Goal: Information Seeking & Learning: Learn about a topic

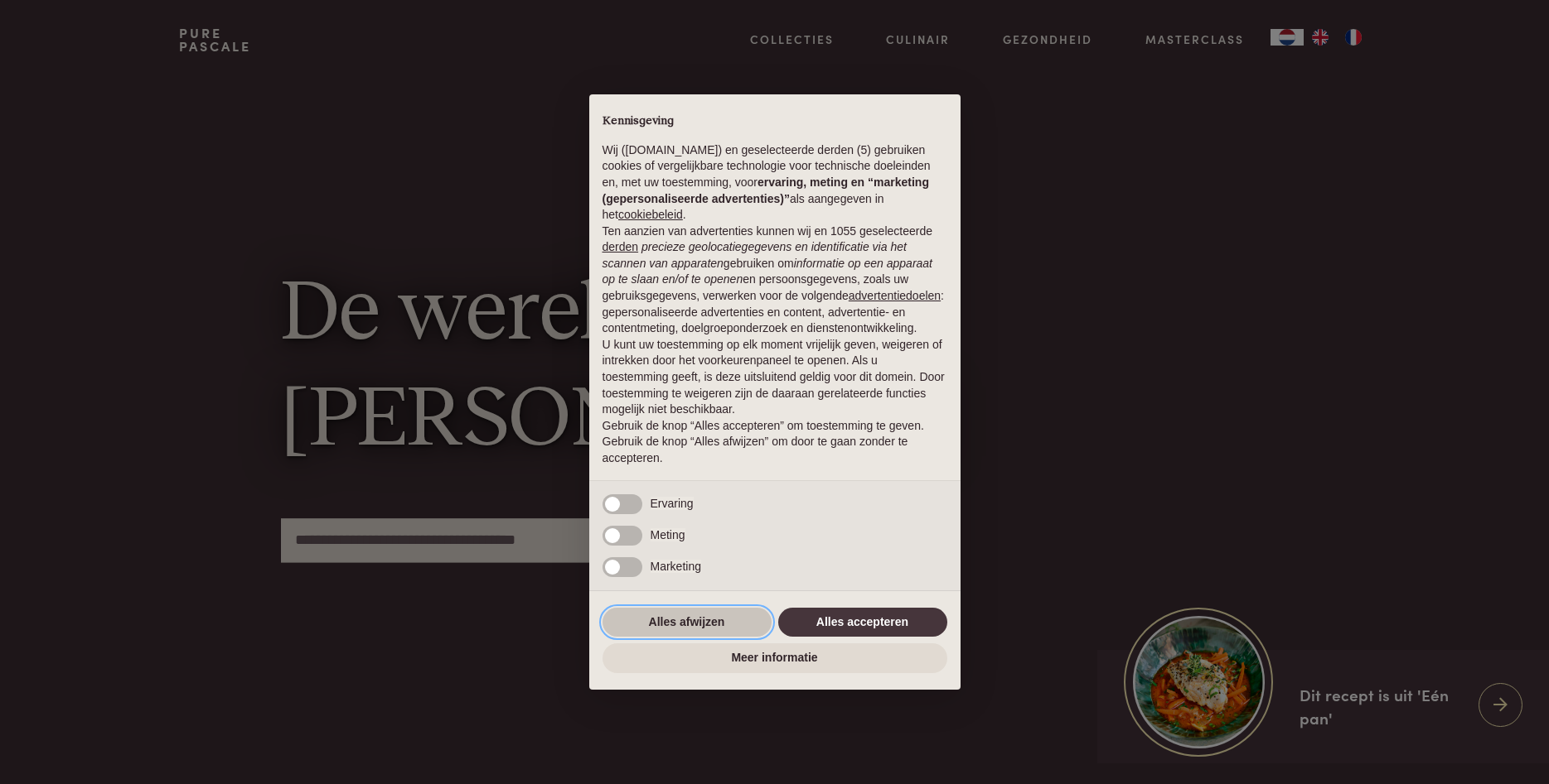
click at [734, 621] on button "Alles afwijzen" at bounding box center [687, 623] width 169 height 30
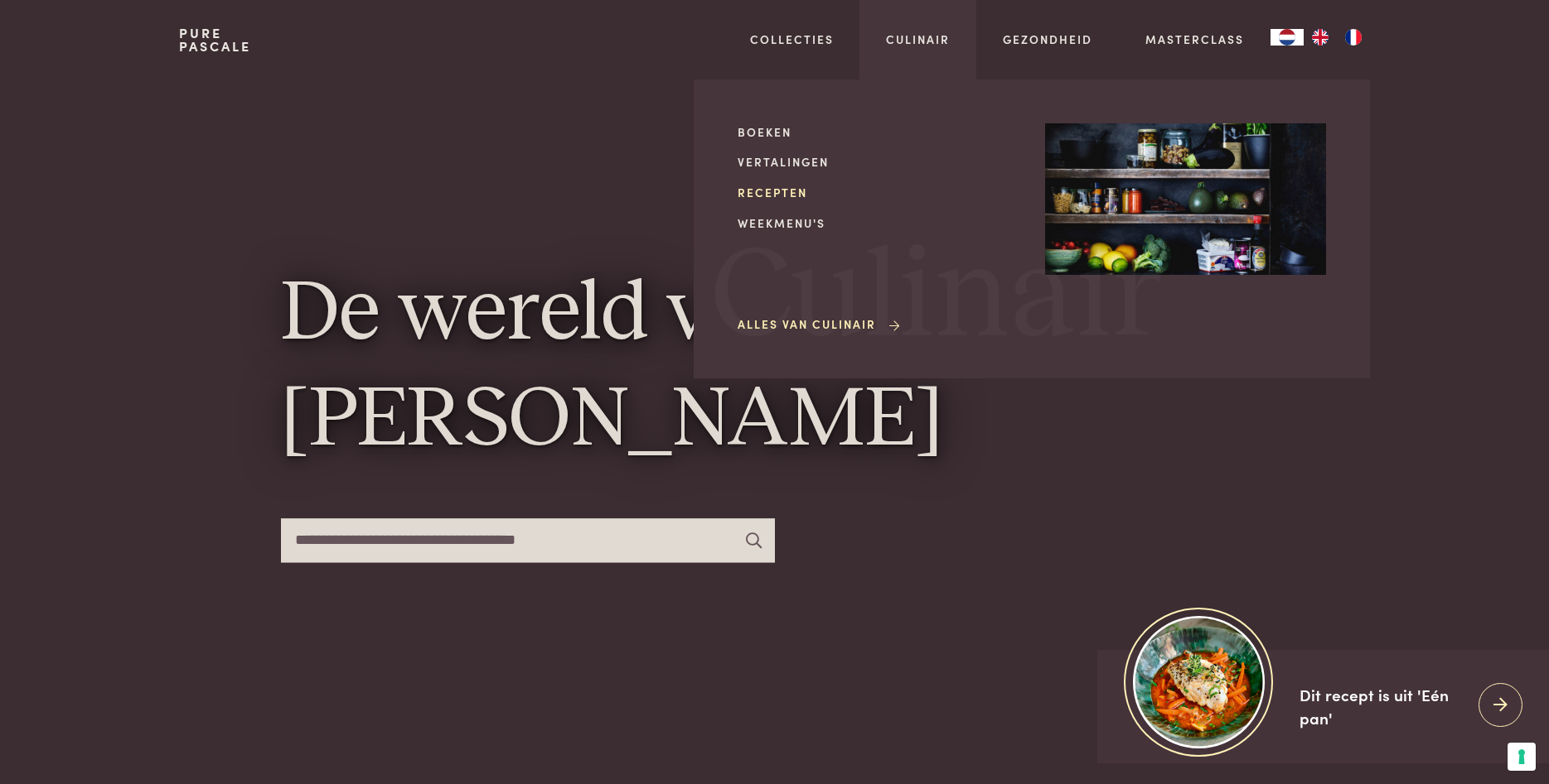
click at [779, 192] on link "Recepten" at bounding box center [877, 193] width 280 height 18
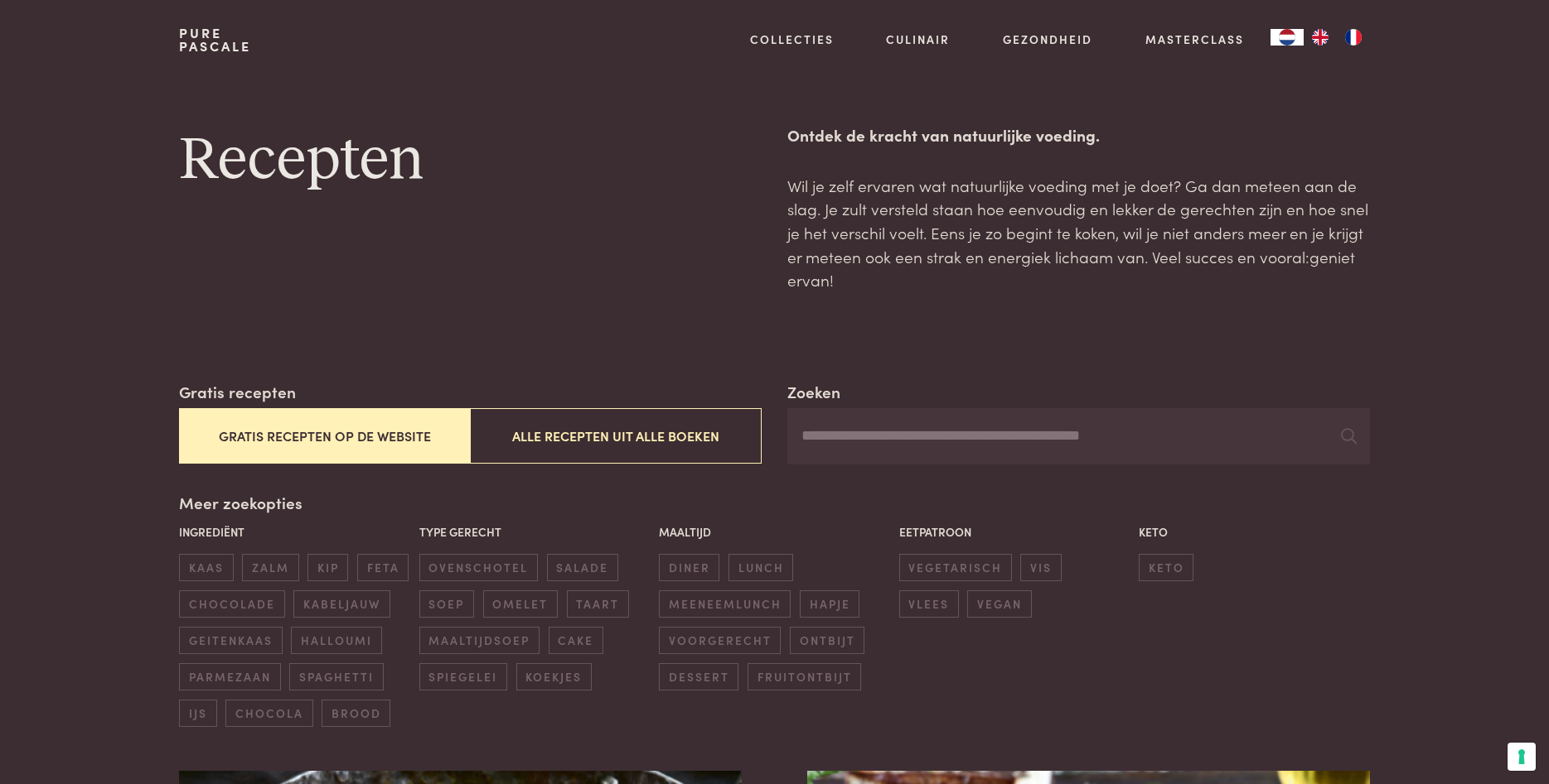
click at [903, 435] on input "Zoeken" at bounding box center [1078, 436] width 582 height 56
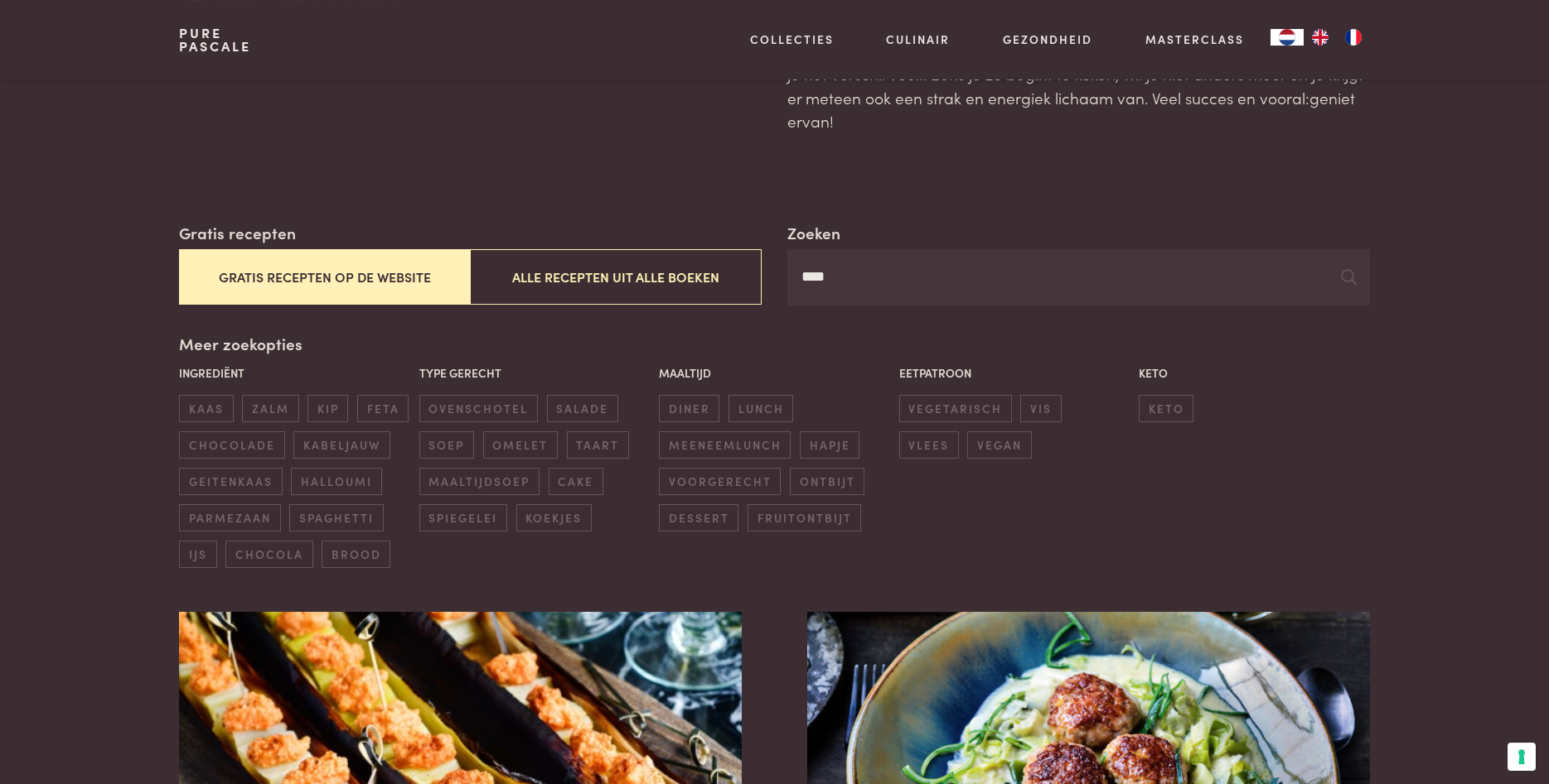
scroll to position [169, 0]
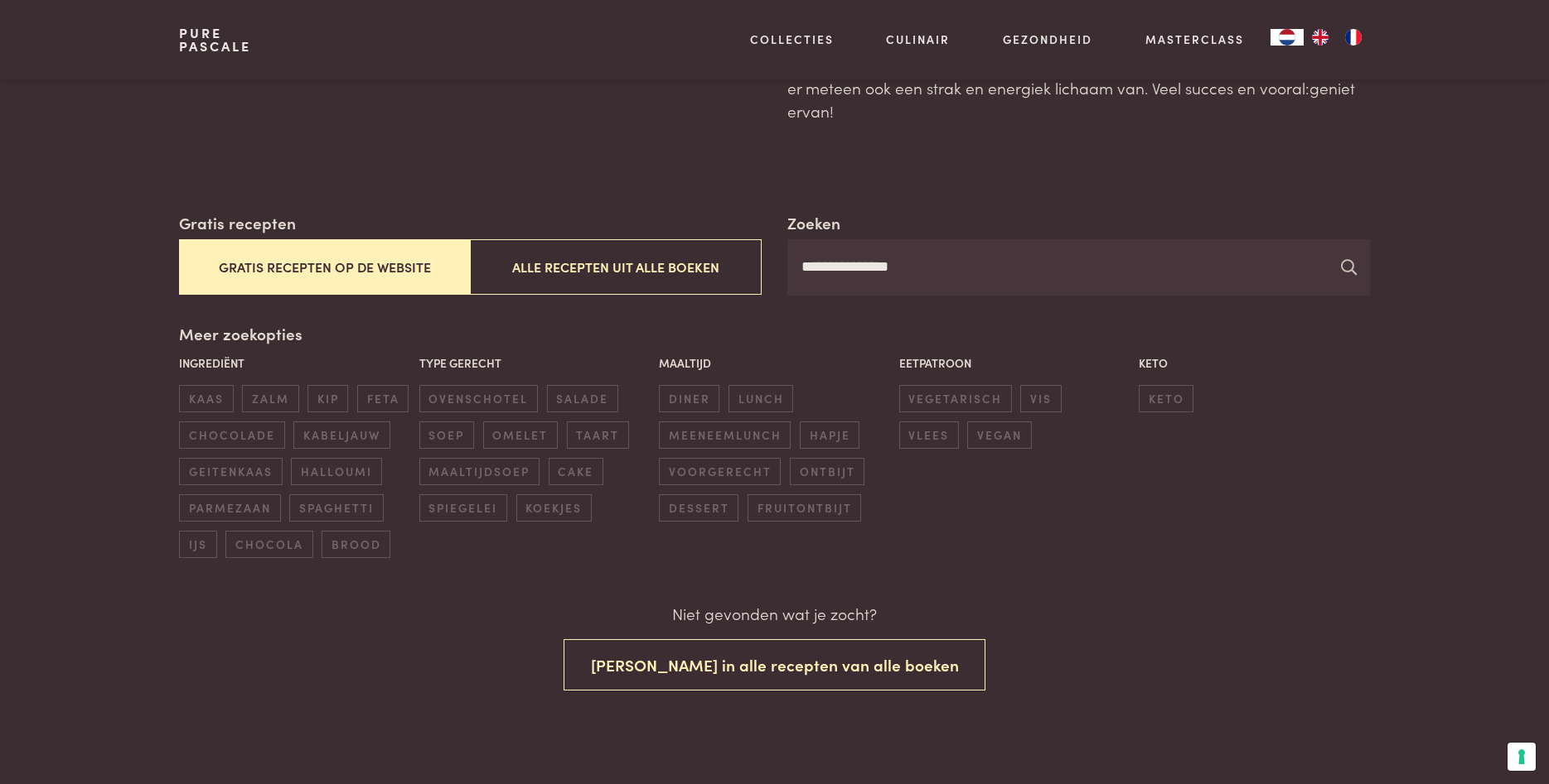
type input "**********"
click at [1353, 271] on icon at bounding box center [1349, 268] width 16 height 16
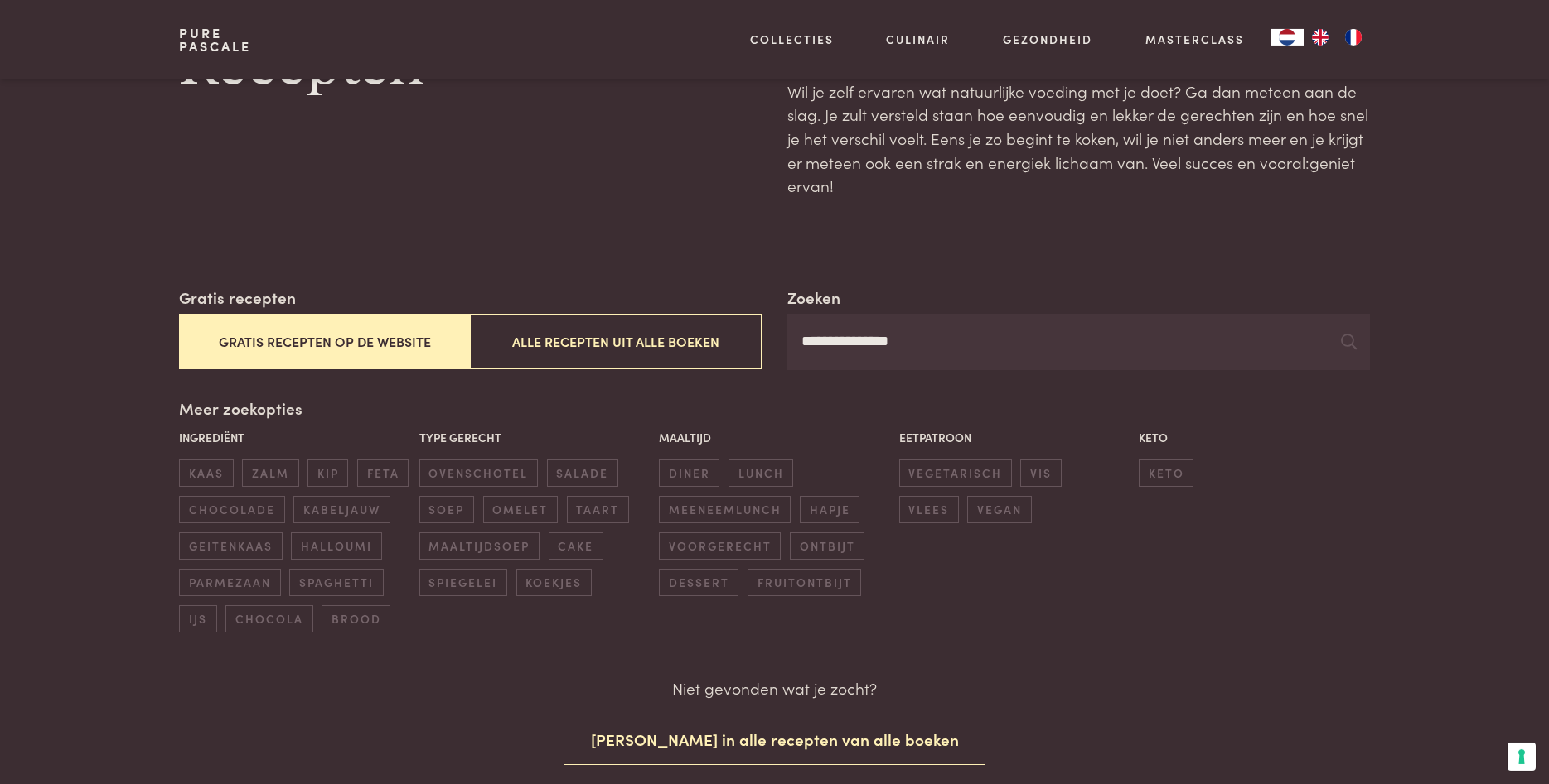
scroll to position [254, 0]
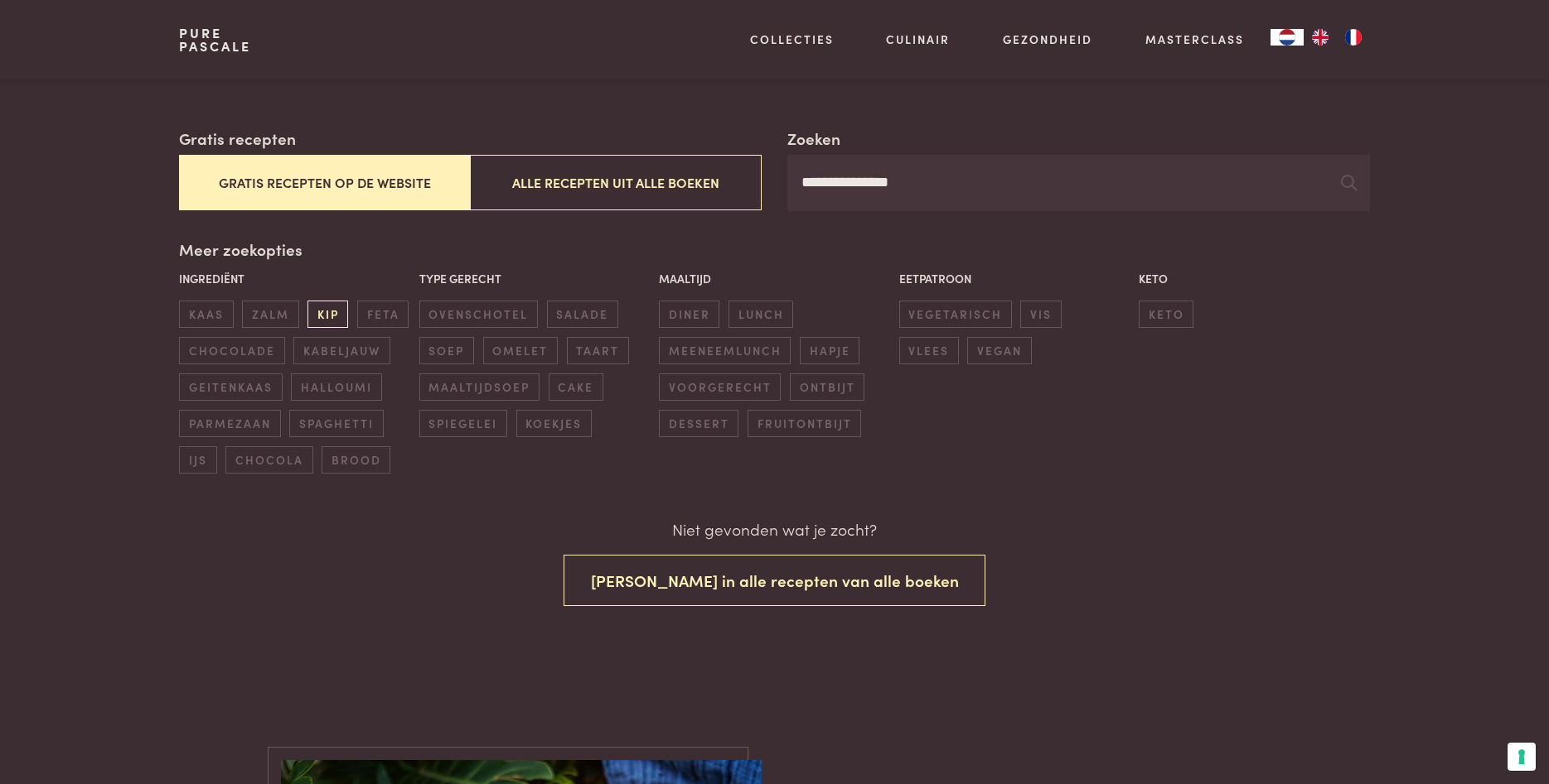
click at [337, 323] on span "kip" at bounding box center [327, 315] width 40 height 28
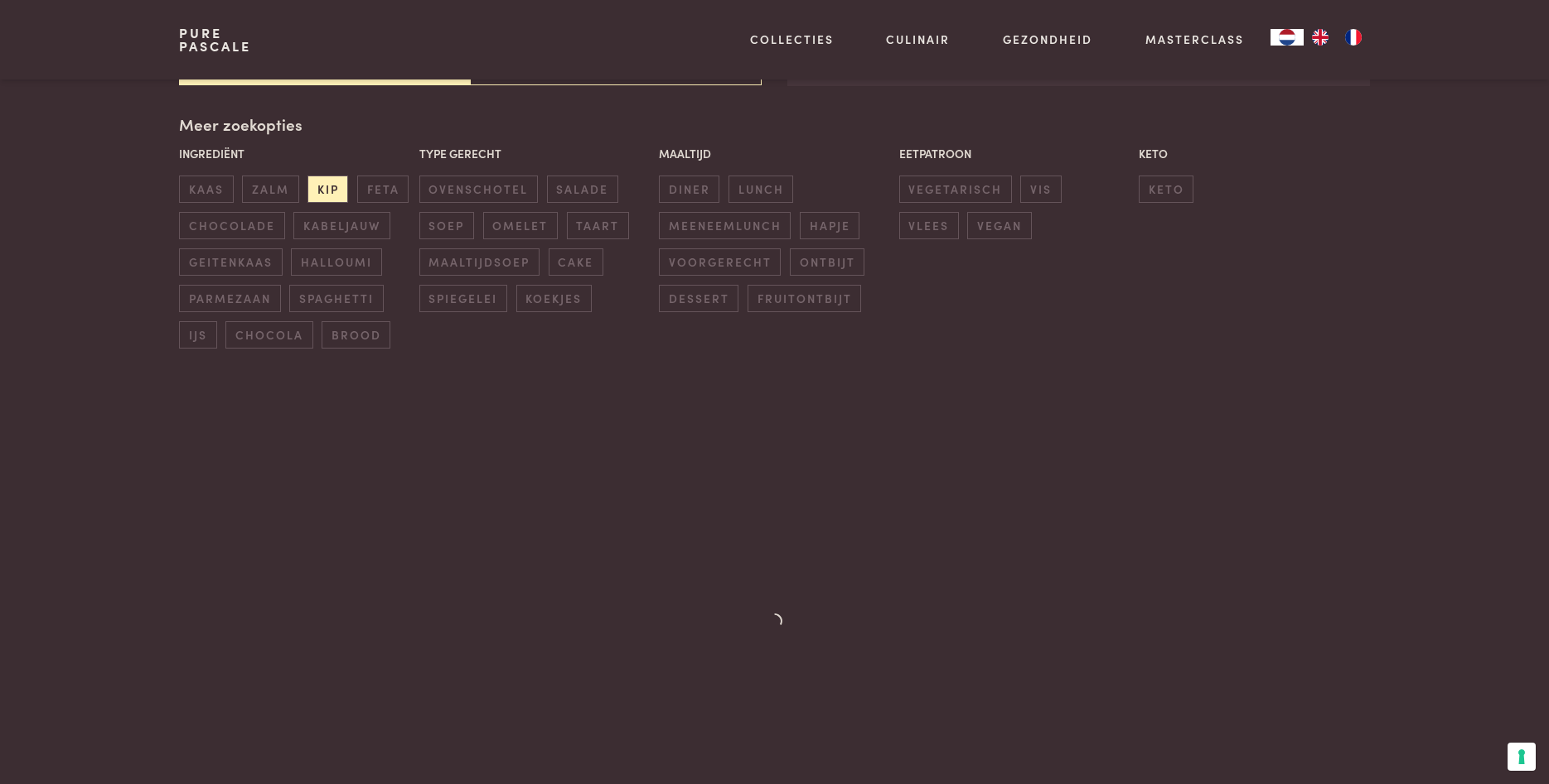
scroll to position [381, 0]
click at [1176, 183] on span "keto" at bounding box center [1166, 188] width 55 height 28
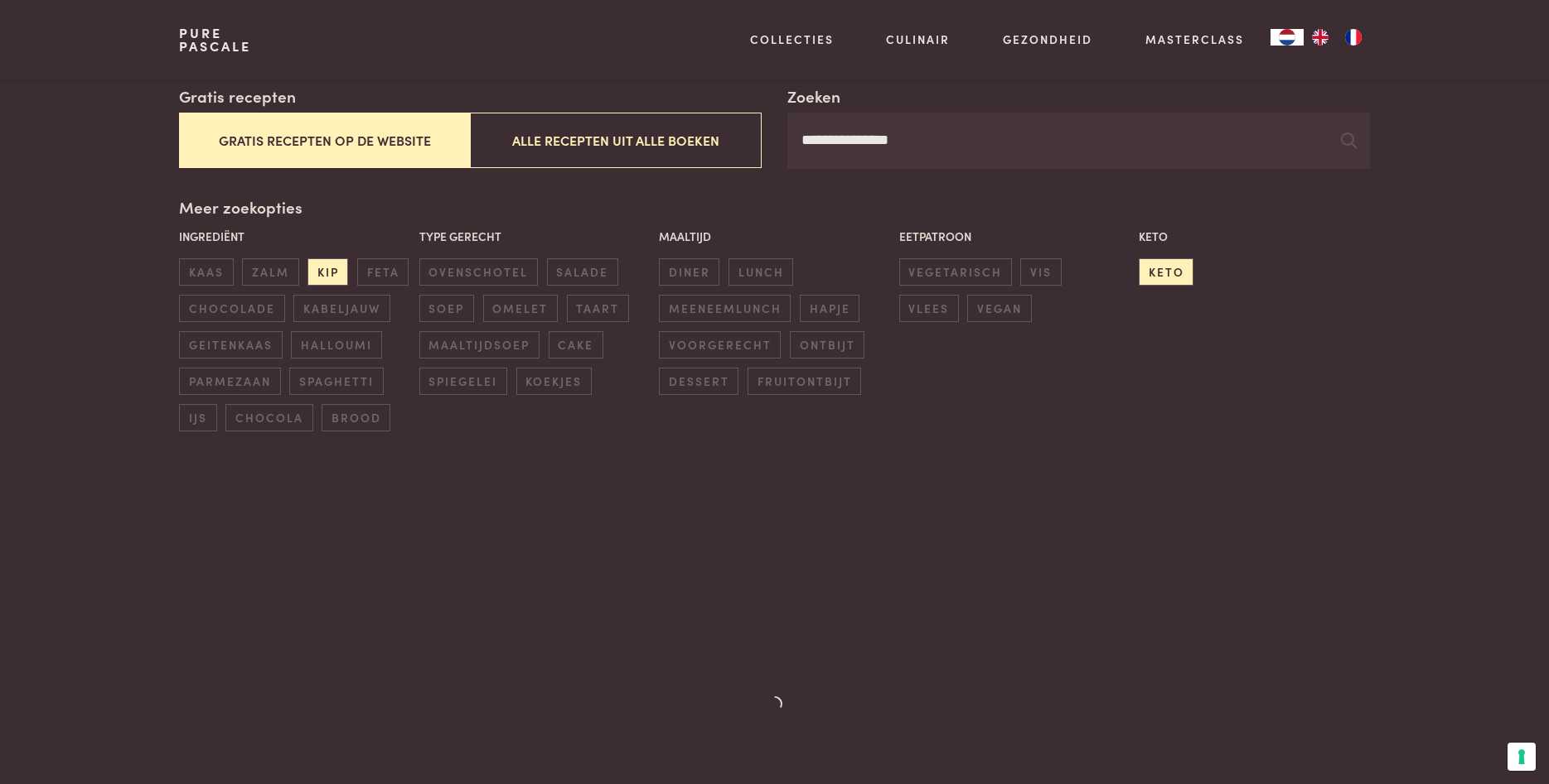
scroll to position [169, 0]
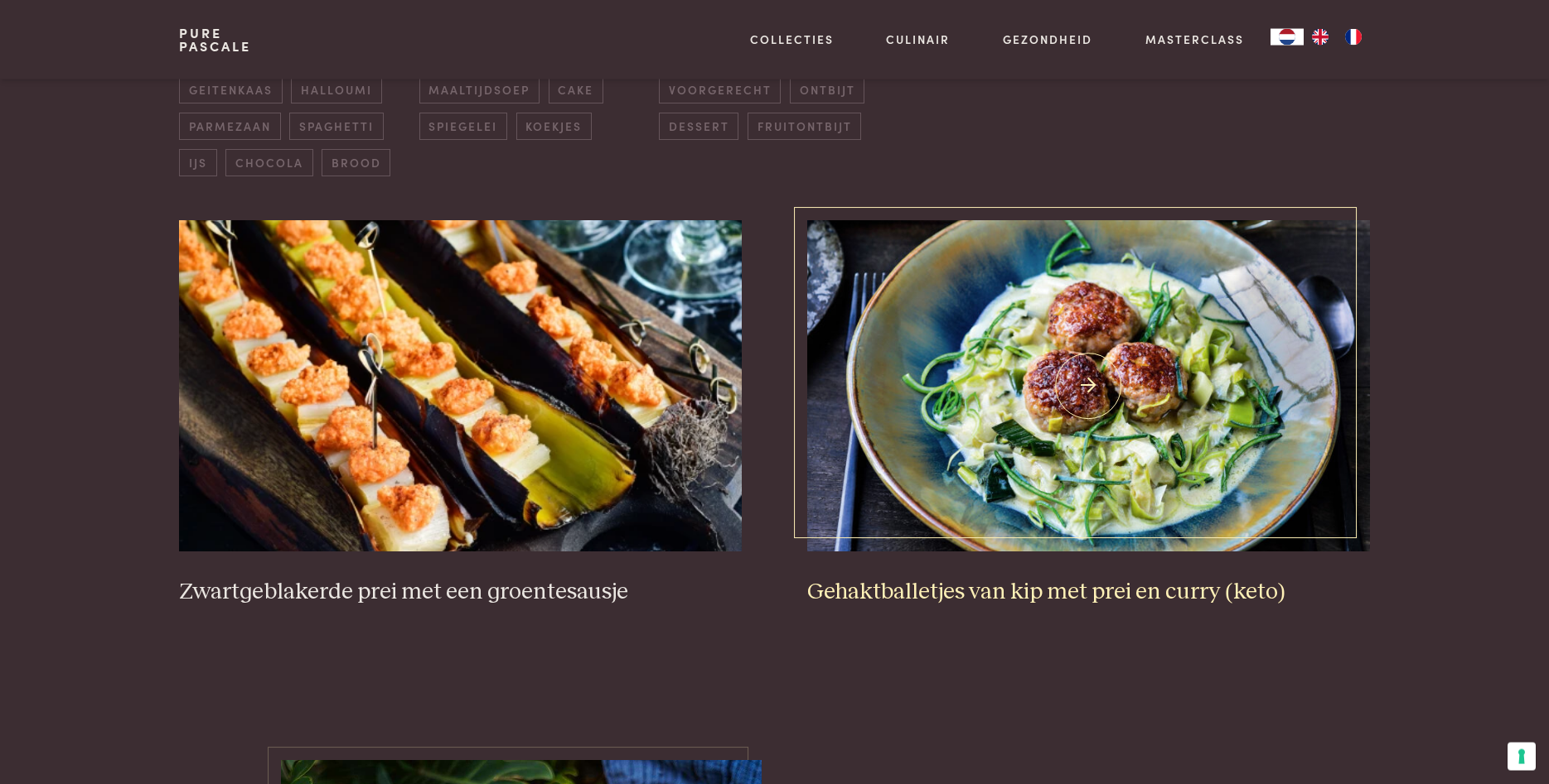
scroll to position [591, 0]
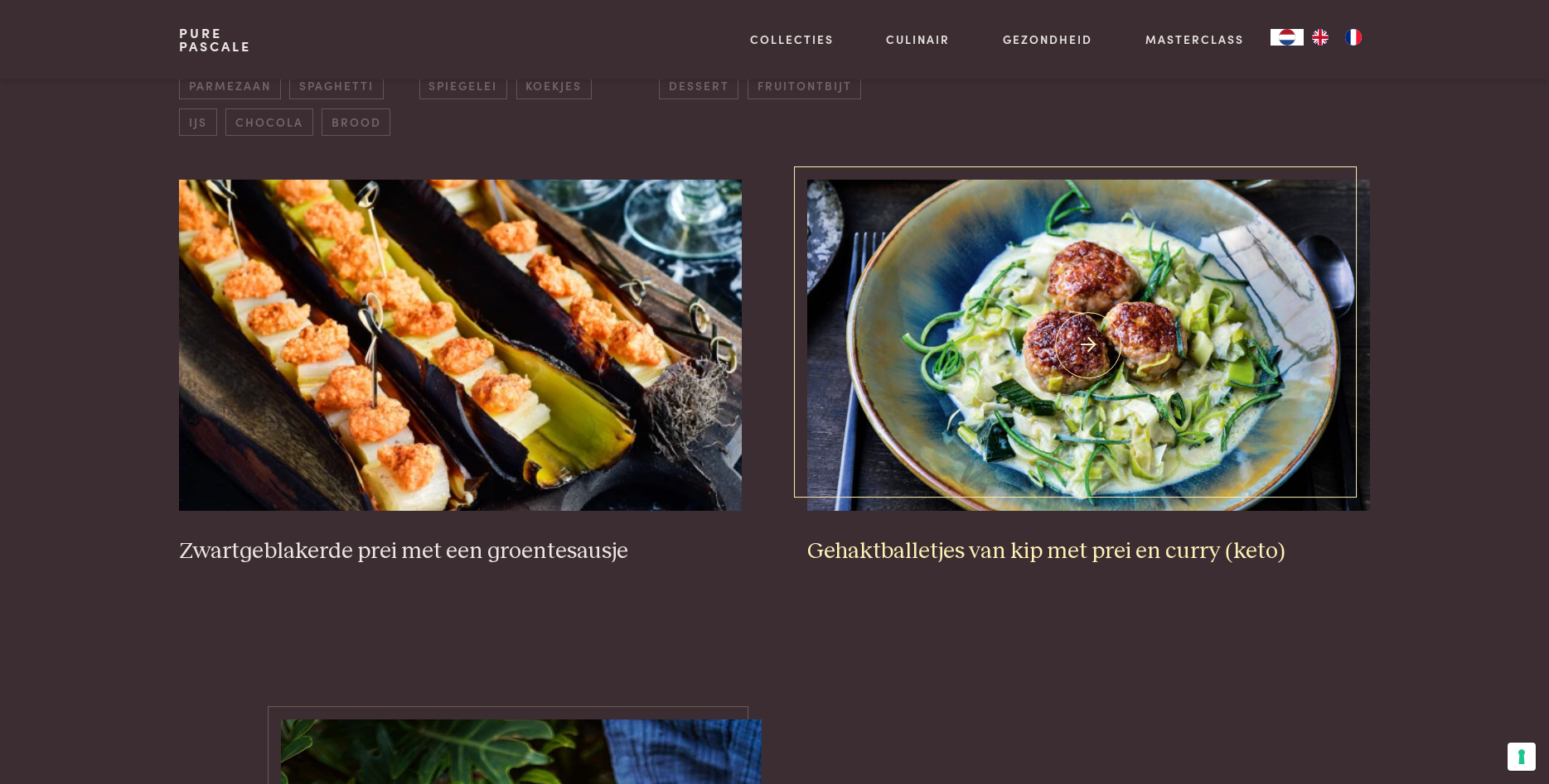
click at [1228, 554] on h3 "Gehaktballetjes van kip met prei en curry (keto)" at bounding box center [1087, 552] width 562 height 29
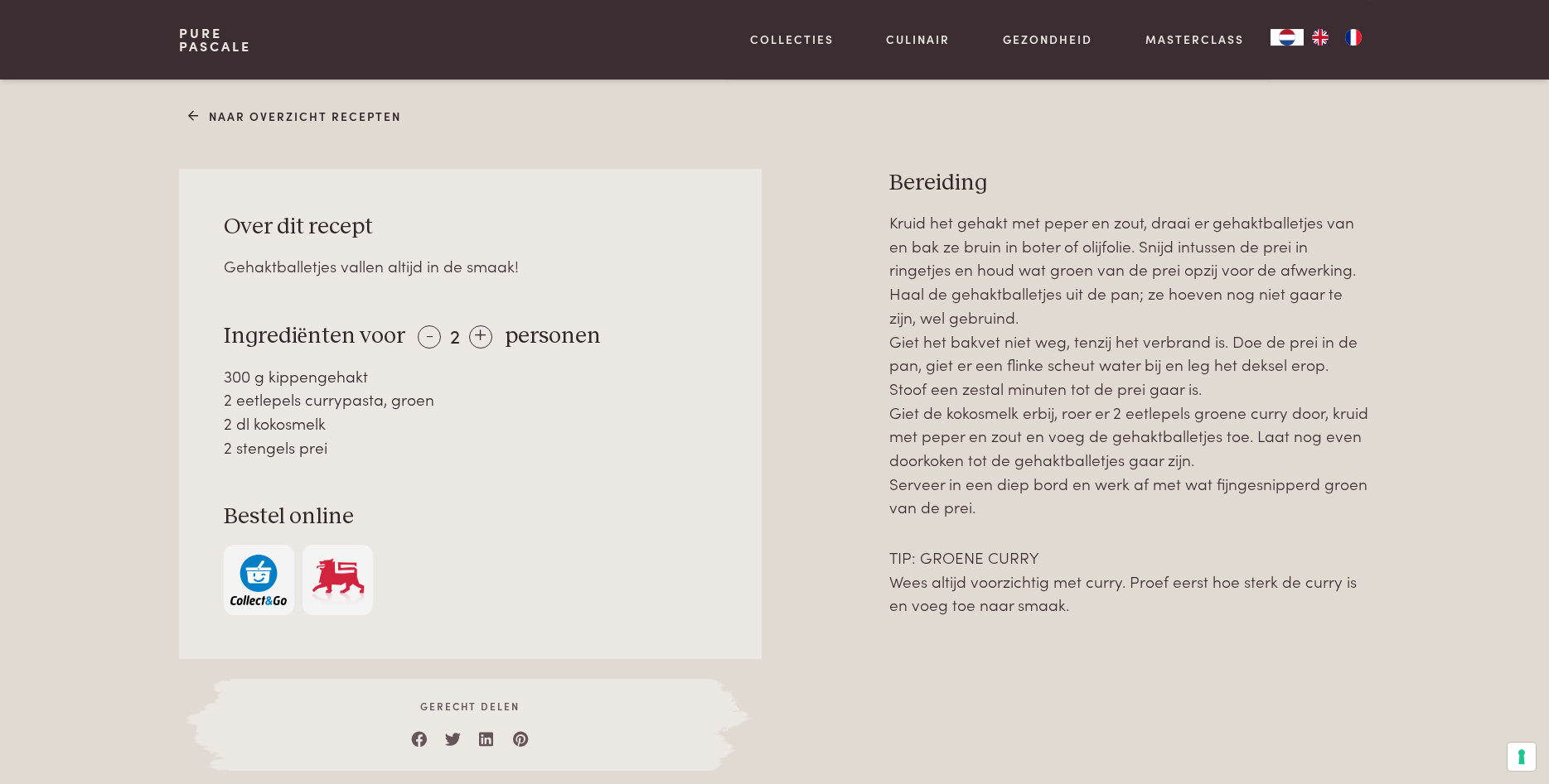
scroll to position [607, 0]
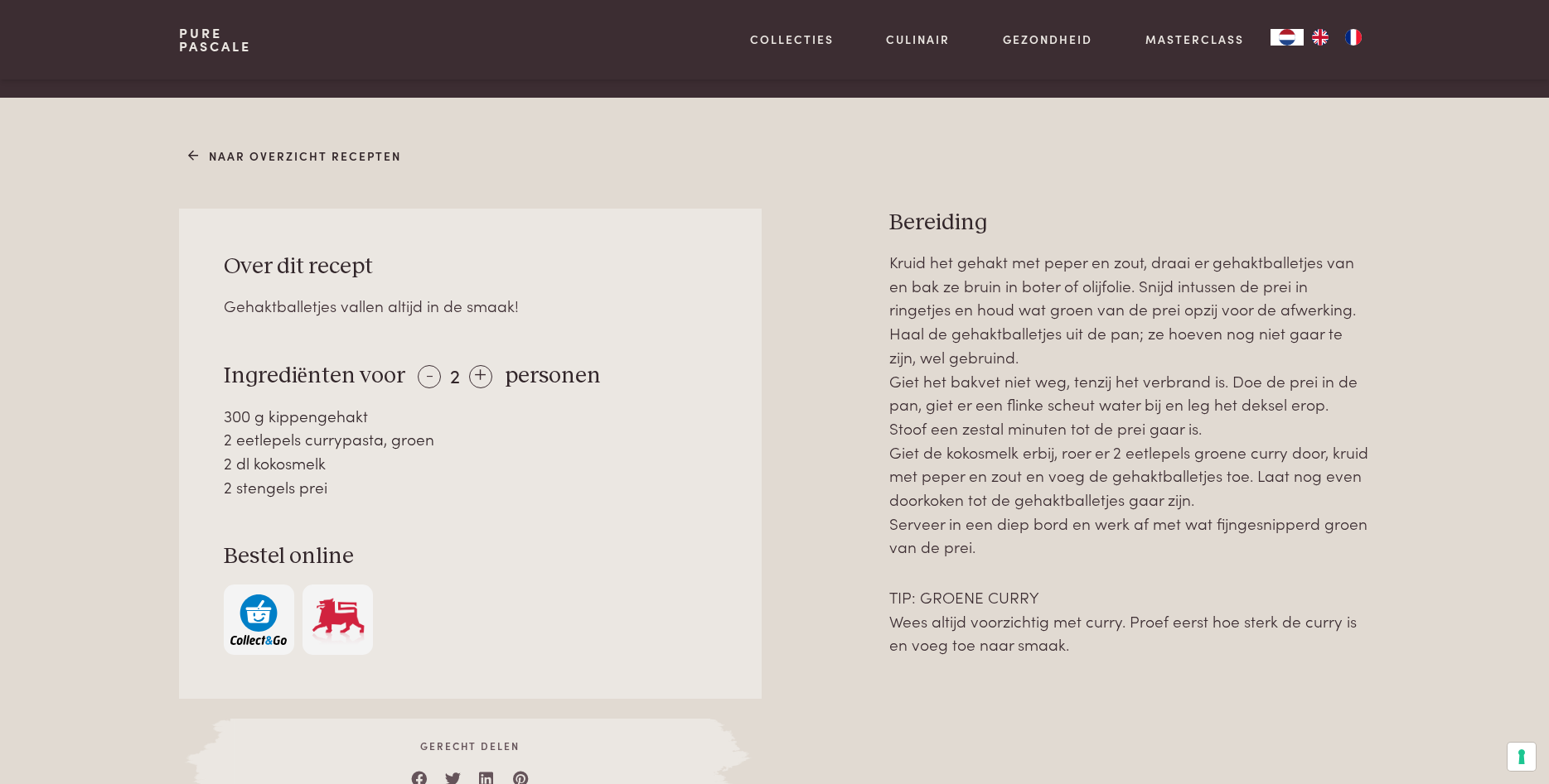
drag, startPoint x: 223, startPoint y: 261, endPoint x: 339, endPoint y: 499, distance: 264.8
click at [339, 499] on div "Over dit recept Gehaktballetjes vallen altijd in de smaak! Ingrediënten voor - …" at bounding box center [469, 453] width 582 height 491
copy div "personen 300 g kippengehakt 2 eetlepels currypasta, groen 2 dl kokosmelk 2 sten…"
drag, startPoint x: 889, startPoint y: 212, endPoint x: 1108, endPoint y: 650, distance: 489.7
click at [1108, 650] on div "Over dit recept Gehaktballetjes vallen altijd in de smaak! Ingrediënten voor - …" at bounding box center [774, 510] width 1190 height 602
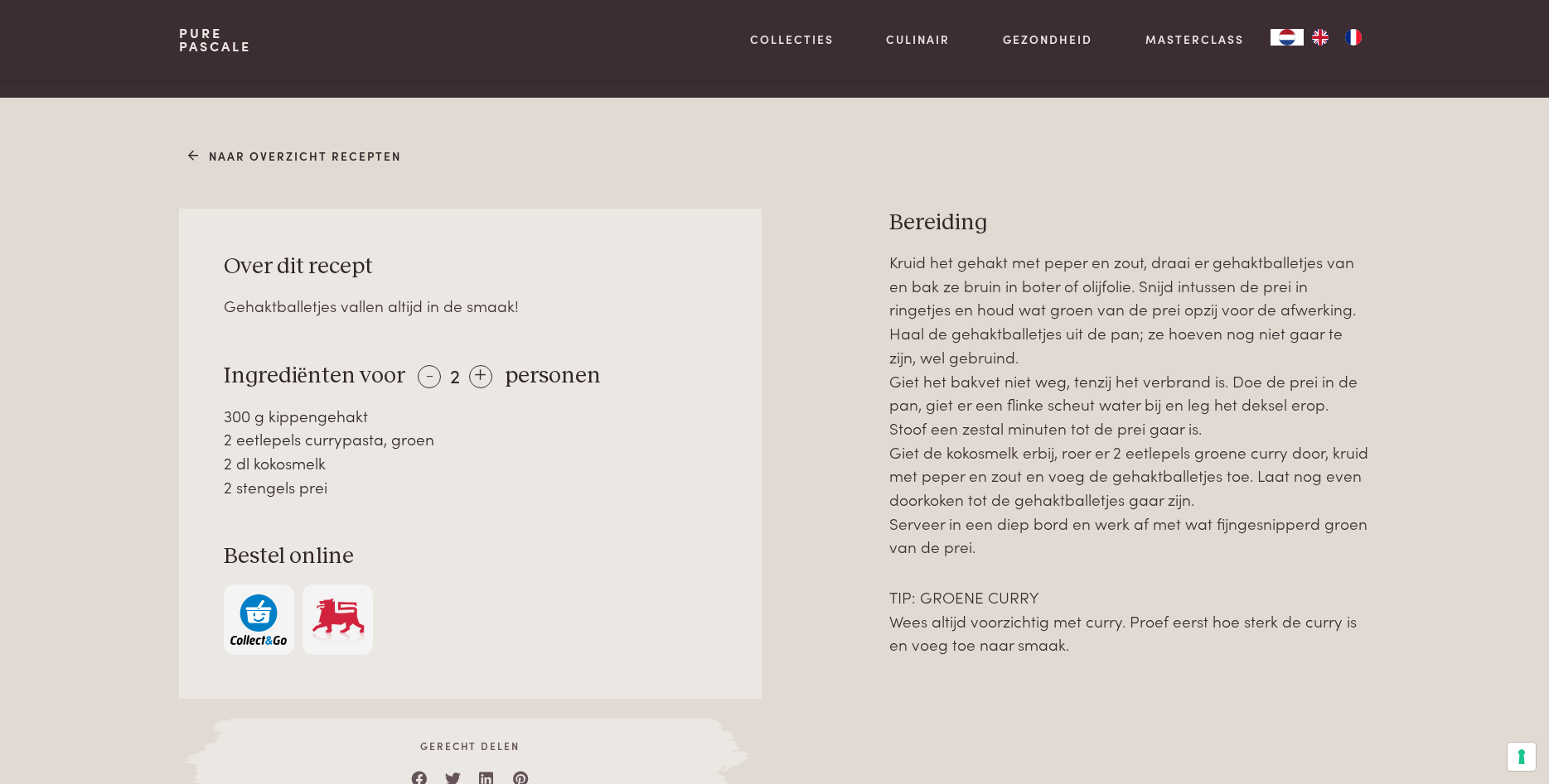
copy div "Bereiding Kruid het gehakt met peper en zout, draai er gehaktballetjes van en b…"
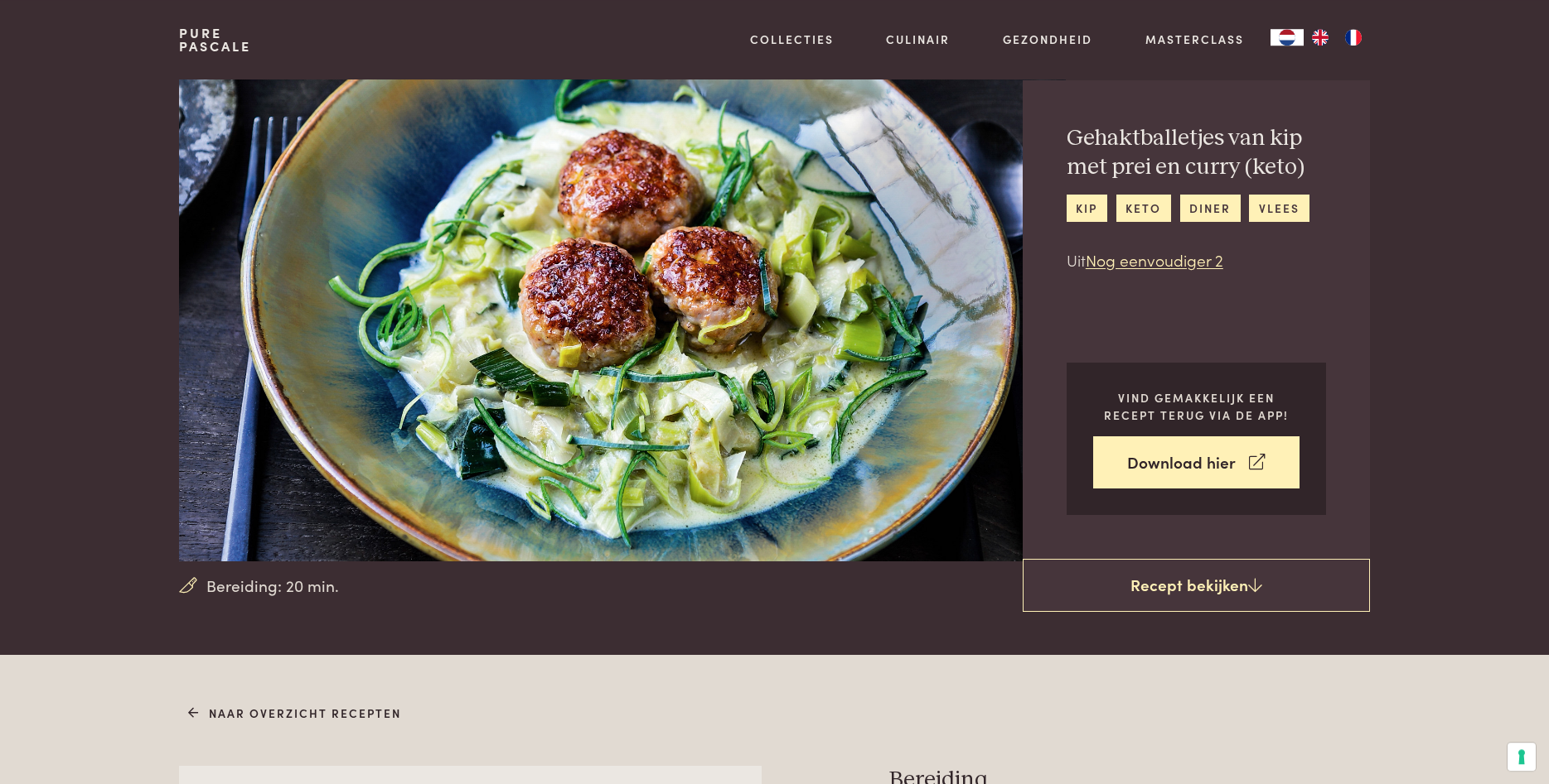
scroll to position [16, 0]
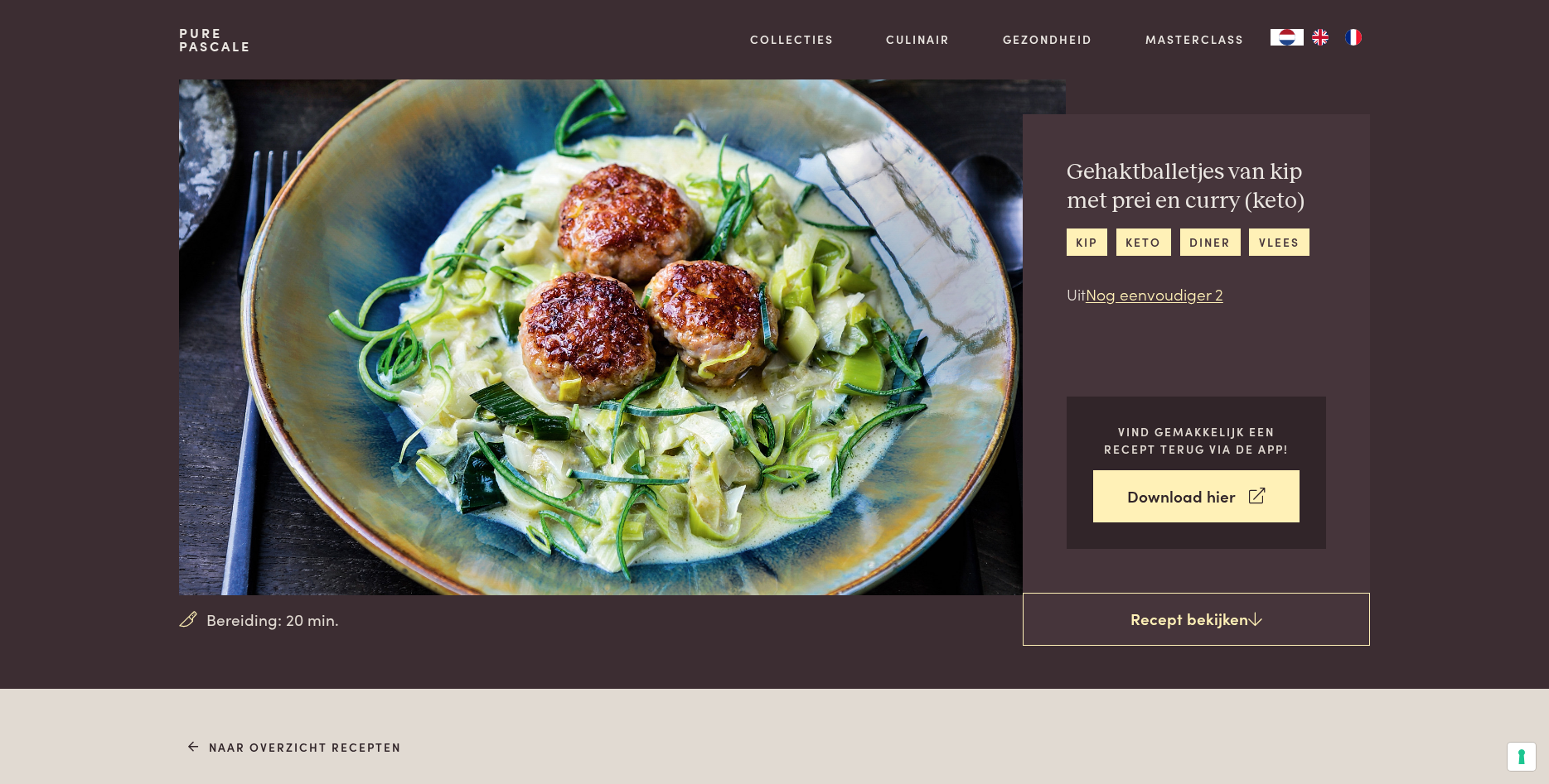
copy div "Bereiding Kruid het gehakt met peper en zout, draai er gehaktballetjes van en b…"
drag, startPoint x: 1069, startPoint y: 165, endPoint x: 1231, endPoint y: 242, distance: 179.4
click at [1231, 242] on div "Gehaktballetjes van kip met prei en curry (keto) kip keto diner vlees Uit Nog e…" at bounding box center [1197, 232] width 260 height 149
copy div "Gehaktballetjes van kip met prei en curry (keto) kip keto diner"
click at [1446, 266] on section "Bereiding: 20 min. Gehaktballetjes van kip met prei en curry (keto) kip keto di…" at bounding box center [774, 330] width 1549 height 532
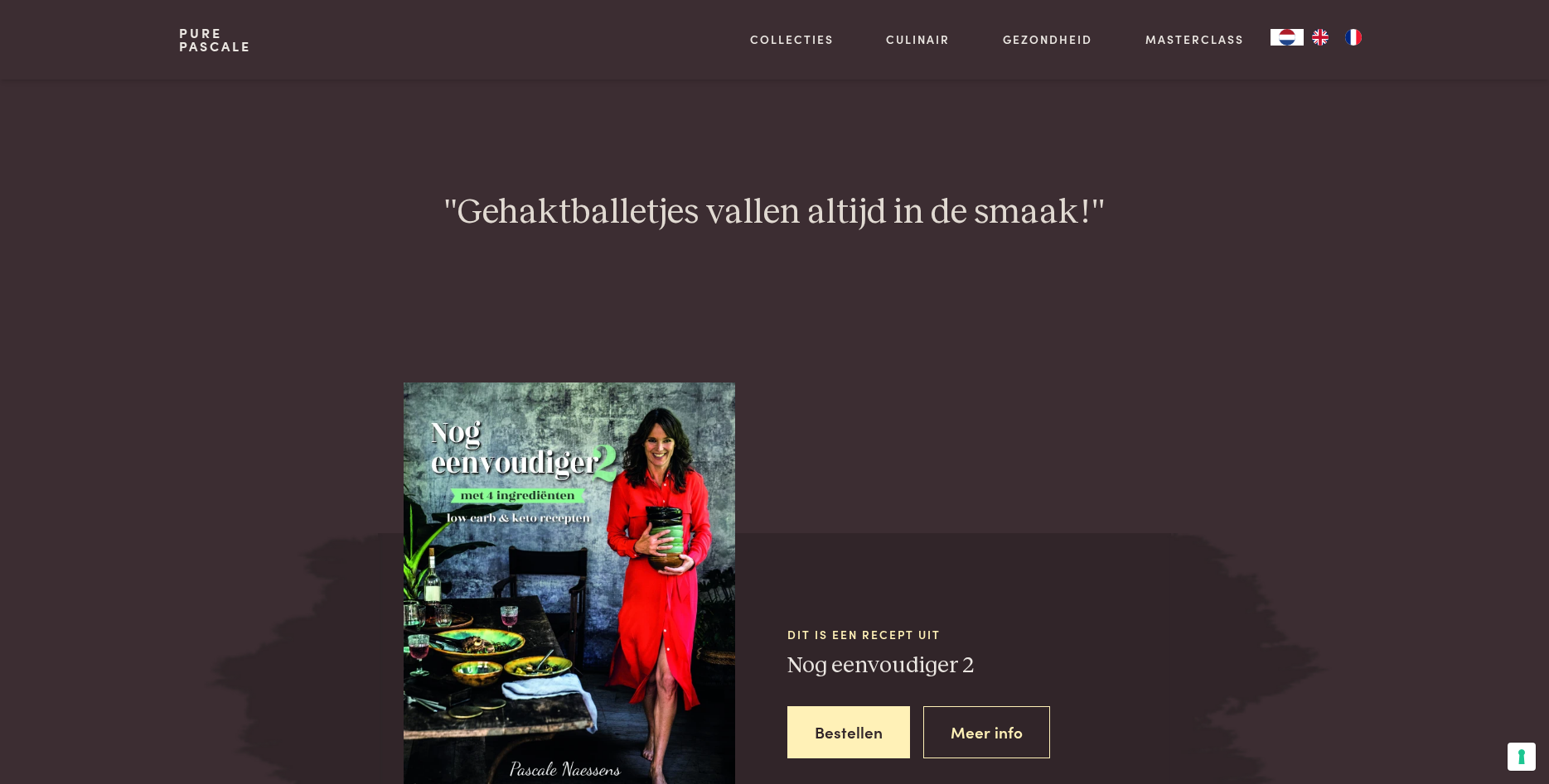
scroll to position [1605, 0]
